Goal: Task Accomplishment & Management: Use online tool/utility

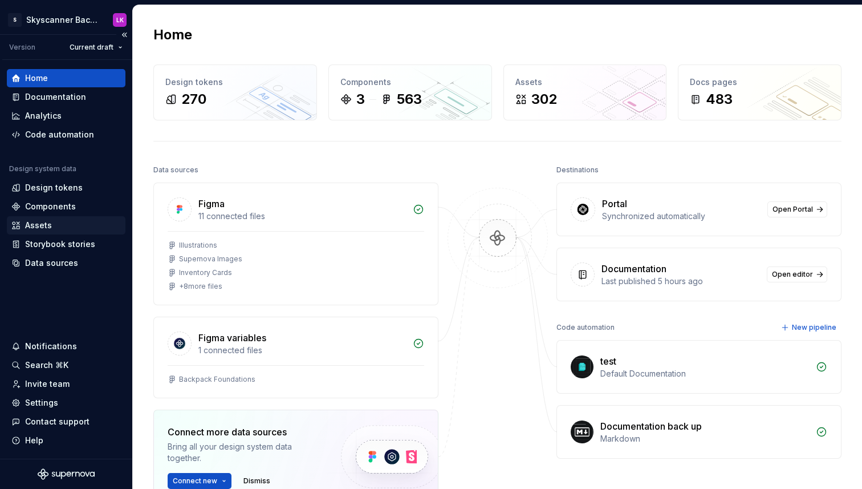
click at [42, 224] on div "Assets" at bounding box center [38, 225] width 27 height 11
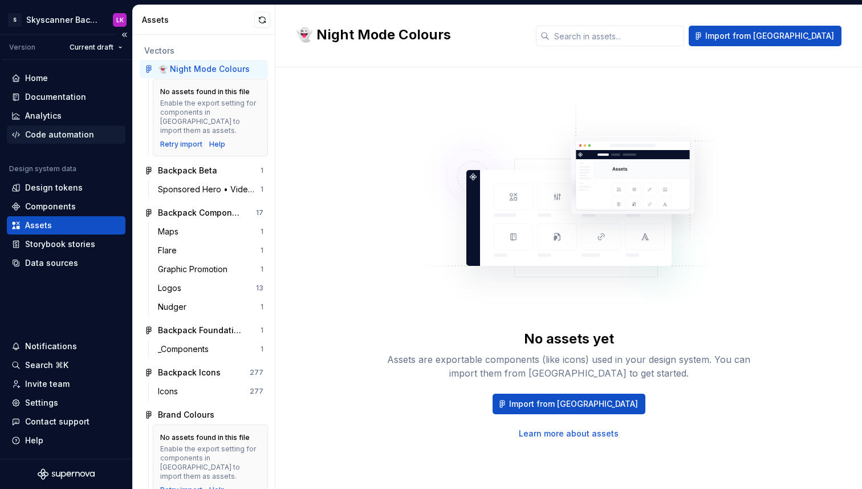
click at [47, 138] on div "Code automation" at bounding box center [59, 134] width 69 height 11
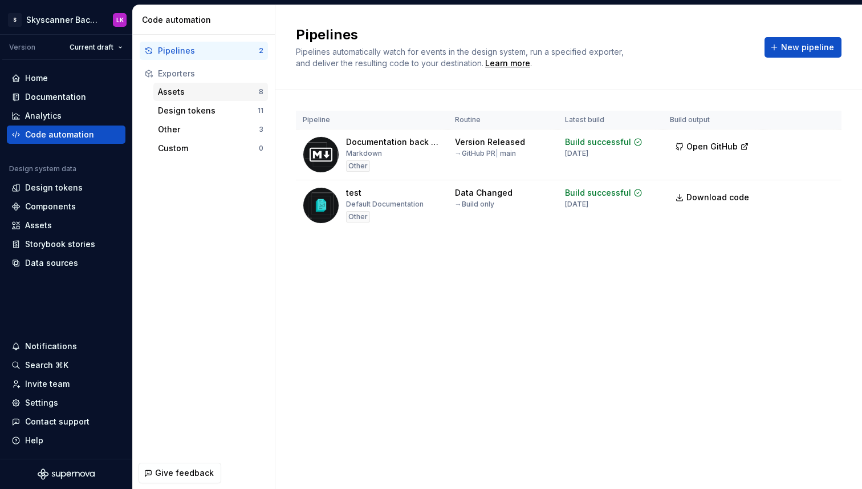
click at [181, 98] on div "Assets 8" at bounding box center [210, 92] width 115 height 18
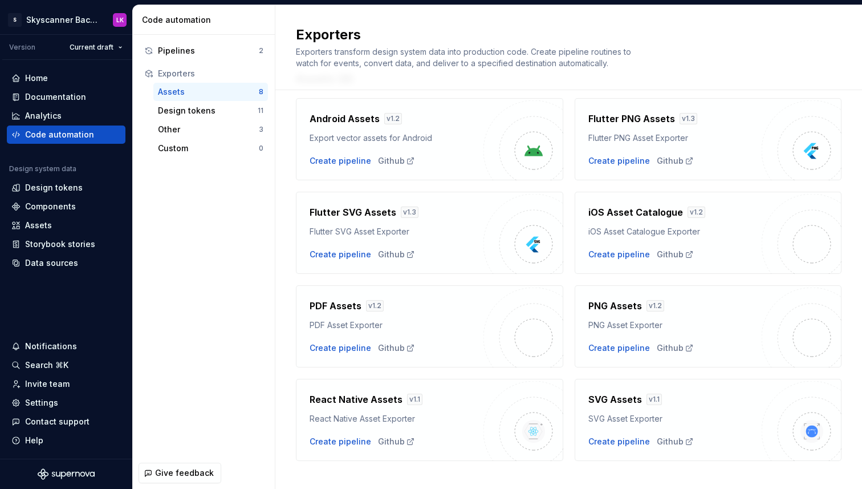
scroll to position [55, 0]
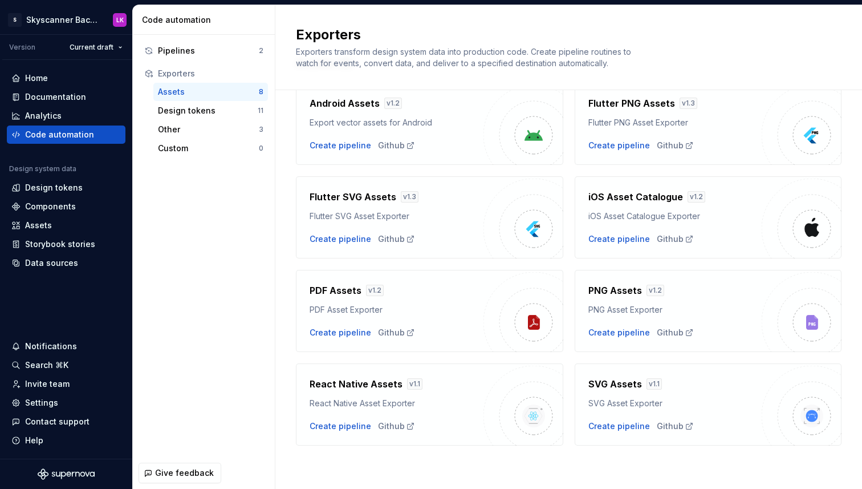
click at [385, 382] on h4 "React Native Assets" at bounding box center [356, 384] width 93 height 14
click at [352, 344] on div "PDF Assets v 1.2 PDF Asset Exporter Create pipeline Github" at bounding box center [429, 311] width 267 height 82
click at [338, 327] on div "Create pipeline" at bounding box center [341, 332] width 62 height 11
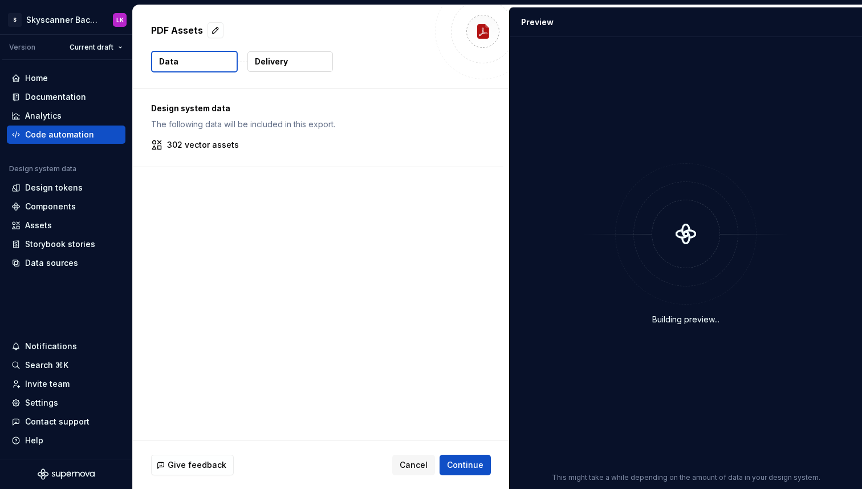
click at [210, 143] on p "302 vector assets" at bounding box center [203, 144] width 72 height 11
click at [412, 468] on span "Cancel" at bounding box center [414, 464] width 28 height 11
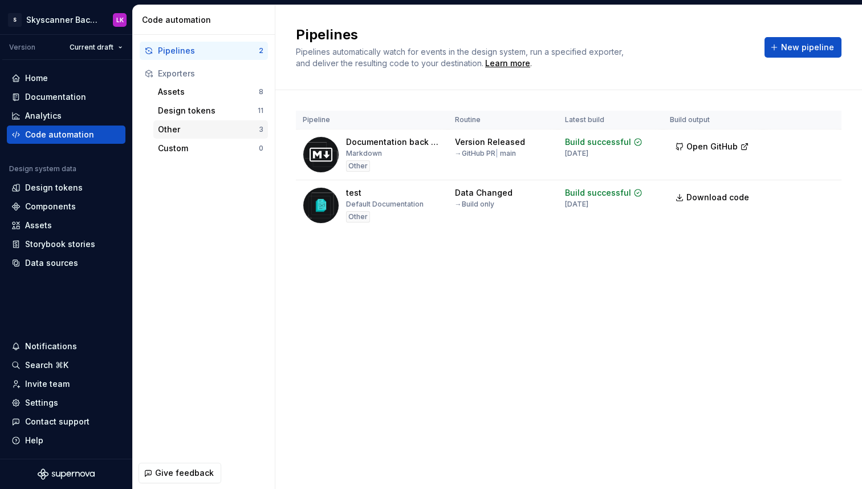
click at [176, 130] on div "Other" at bounding box center [208, 129] width 101 height 11
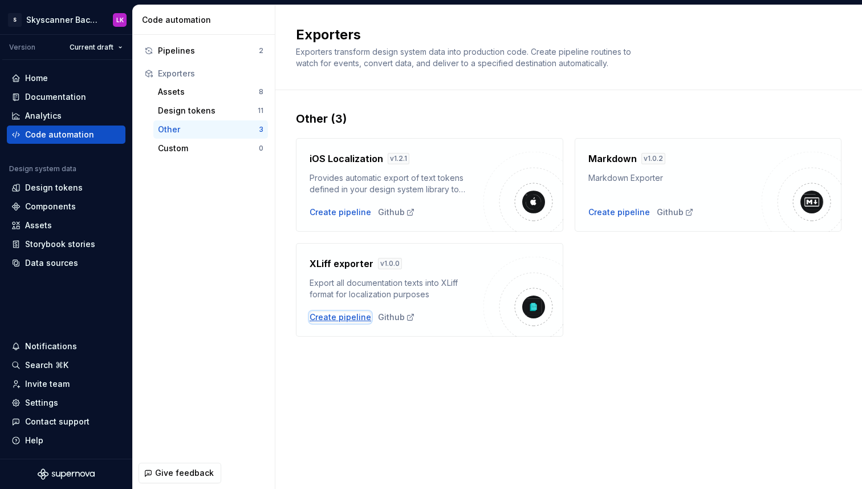
click at [350, 318] on div "Create pipeline" at bounding box center [341, 316] width 62 height 11
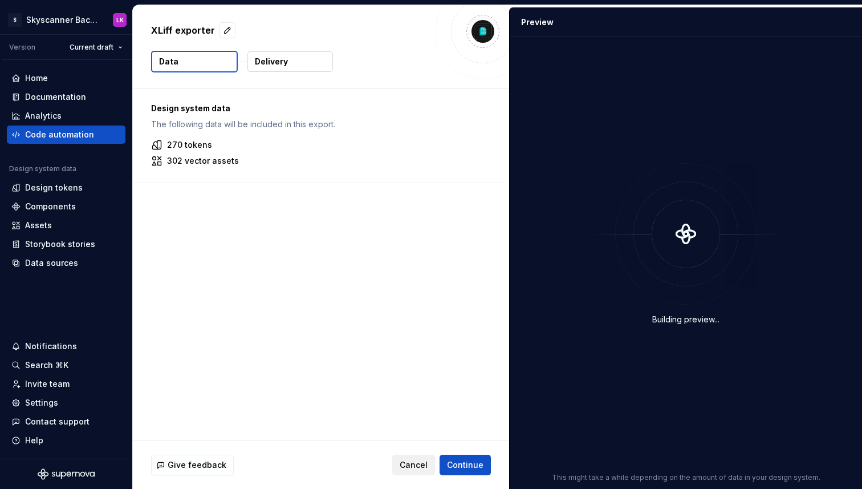
click at [412, 473] on button "Cancel" at bounding box center [413, 465] width 43 height 21
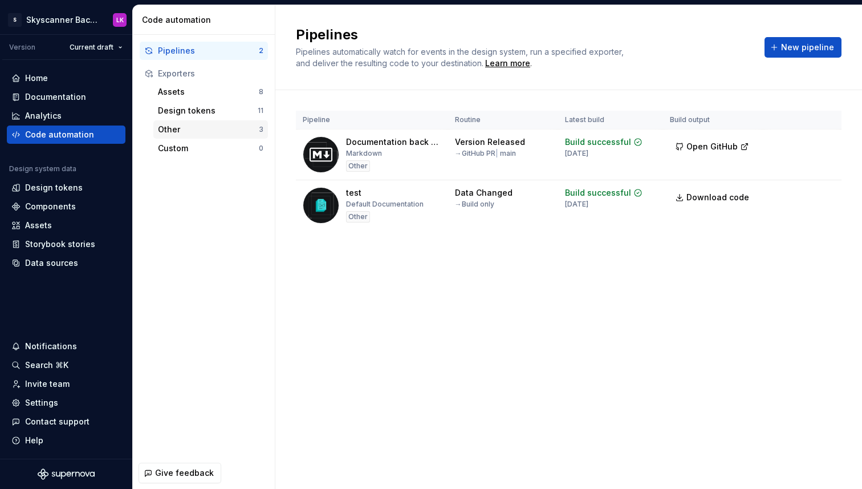
click at [181, 131] on div "Other" at bounding box center [208, 129] width 101 height 11
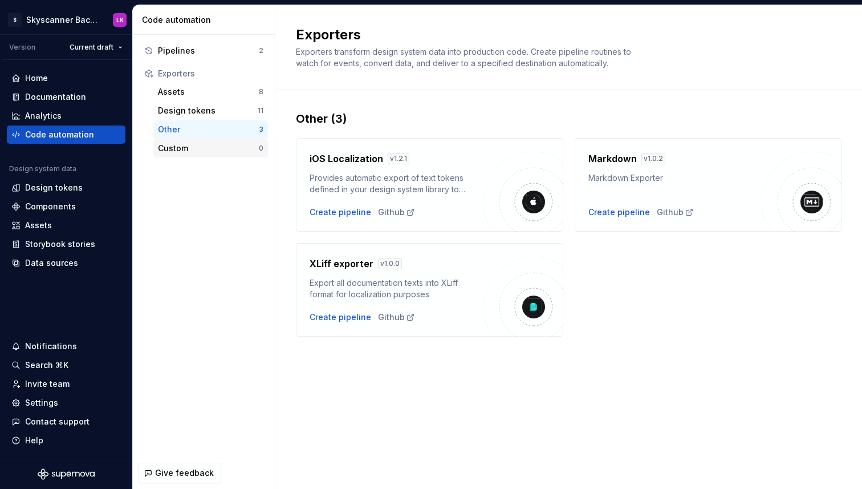
click at [175, 150] on div "Custom" at bounding box center [208, 148] width 101 height 11
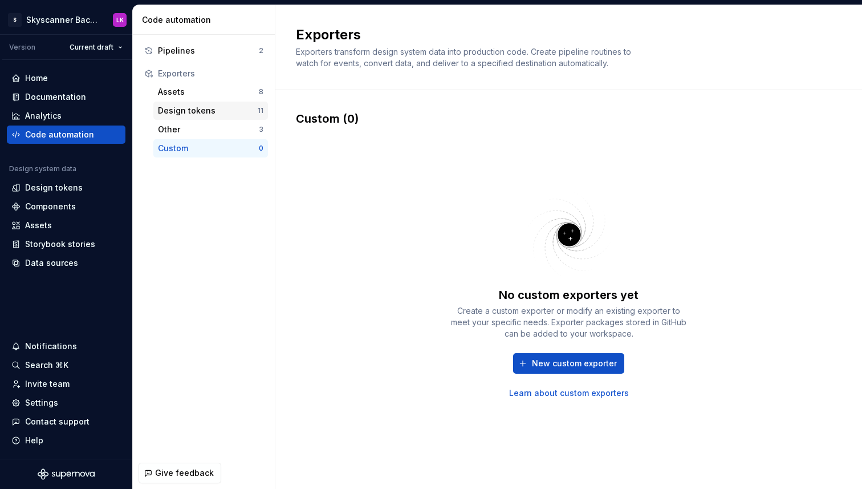
click at [177, 110] on div "Design tokens" at bounding box center [208, 110] width 100 height 11
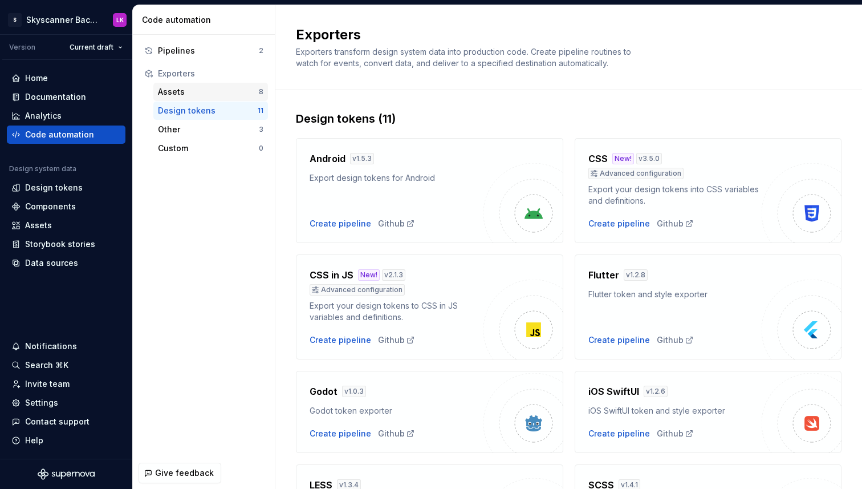
click at [172, 91] on div "Assets" at bounding box center [208, 91] width 101 height 11
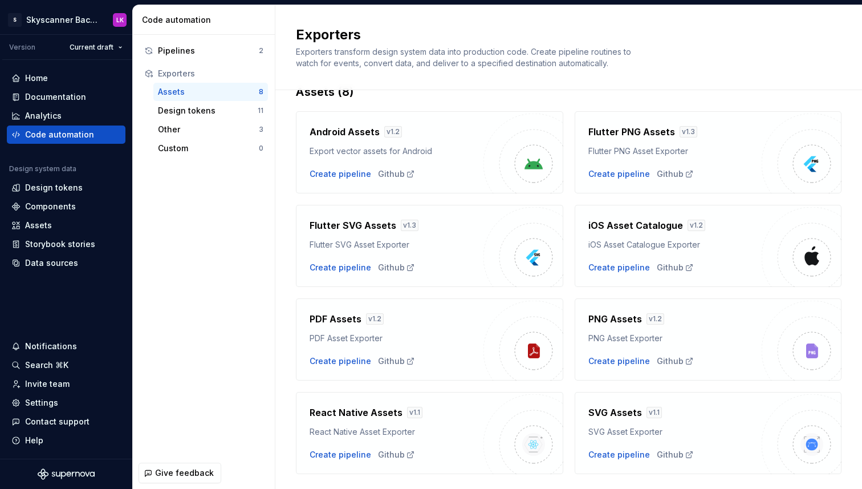
scroll to position [55, 0]
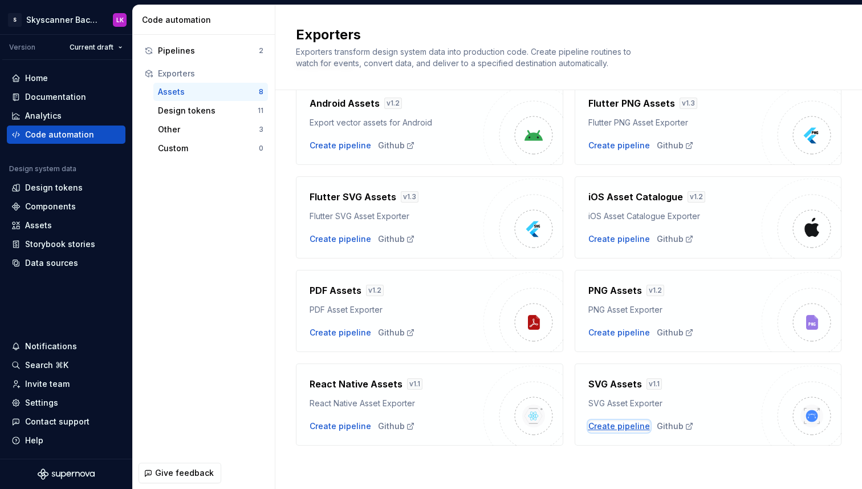
click at [621, 424] on div "Create pipeline" at bounding box center [620, 425] width 62 height 11
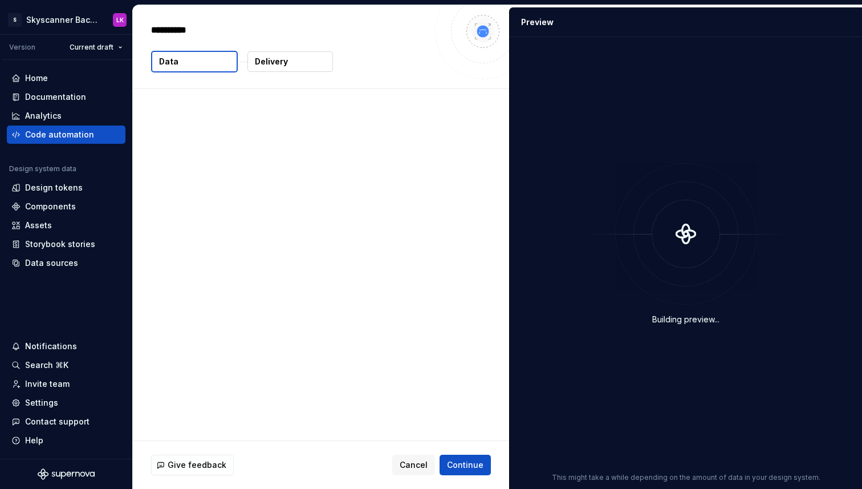
type textarea "*"
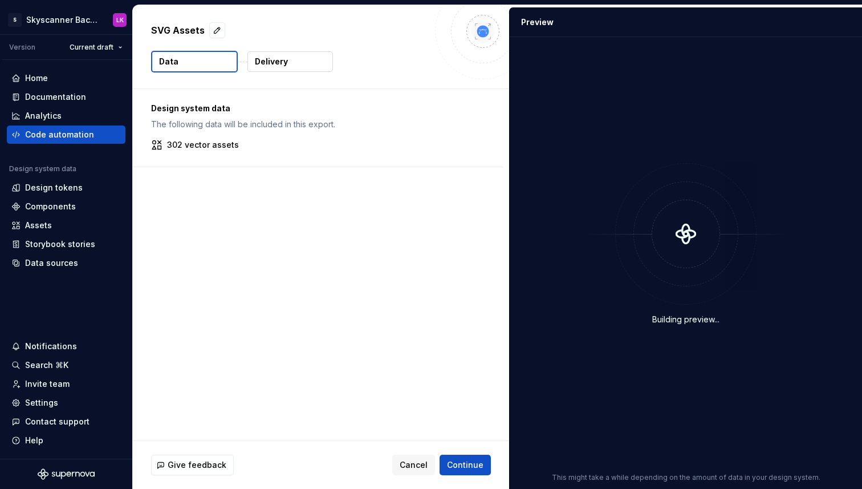
click at [290, 62] on button "Delivery" at bounding box center [291, 61] width 86 height 21
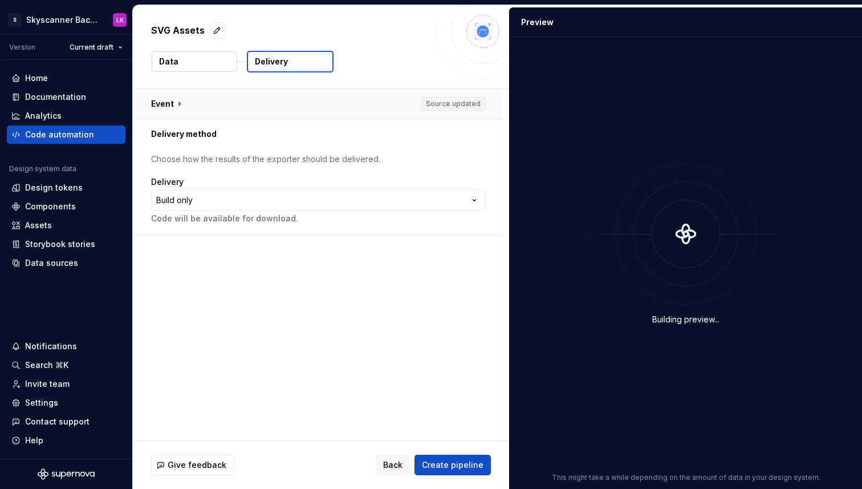
click at [166, 104] on button "button" at bounding box center [318, 104] width 371 height 30
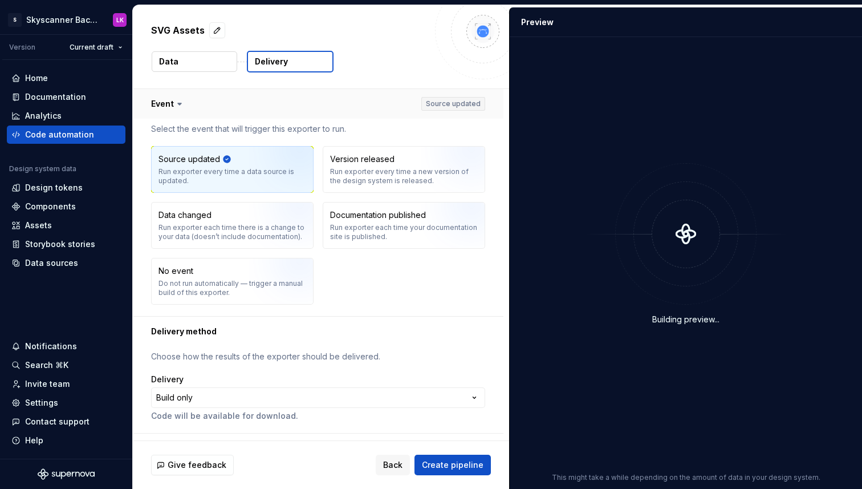
click at [168, 104] on button "button" at bounding box center [318, 104] width 371 height 30
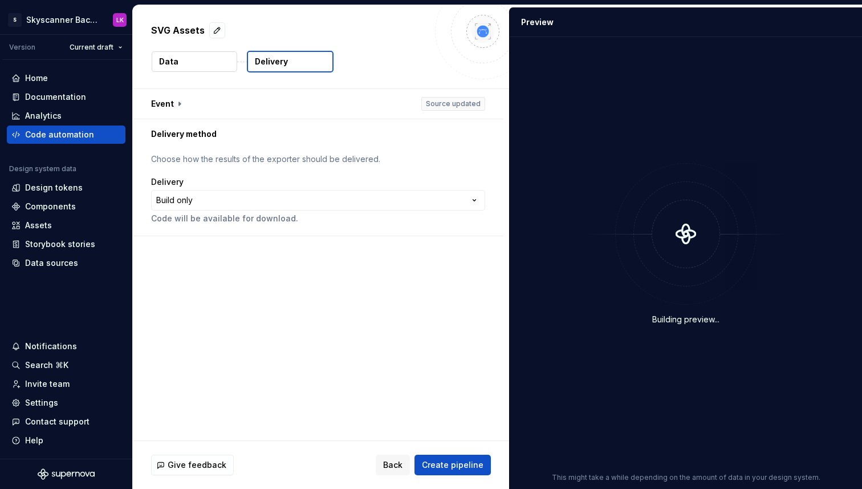
click at [194, 62] on button "Data" at bounding box center [195, 61] width 86 height 21
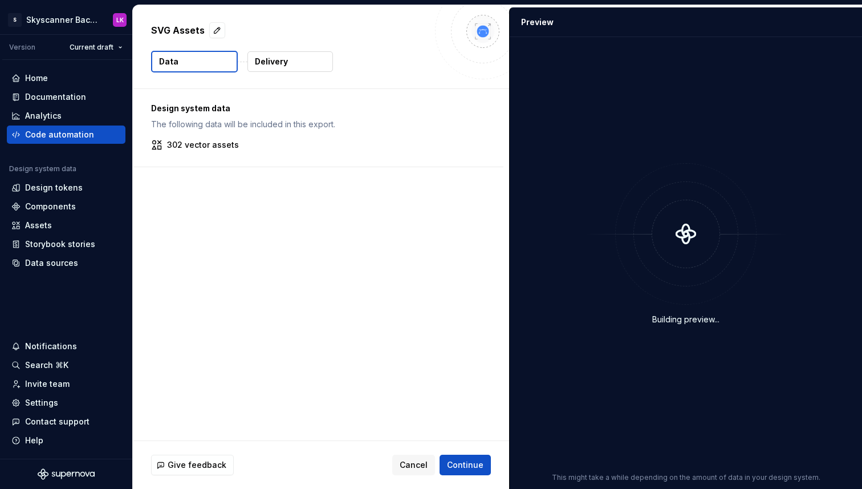
click at [346, 199] on div "Design system data The following data will be included in this export. 302 vect…" at bounding box center [321, 264] width 376 height 351
